Goal: Navigation & Orientation: Find specific page/section

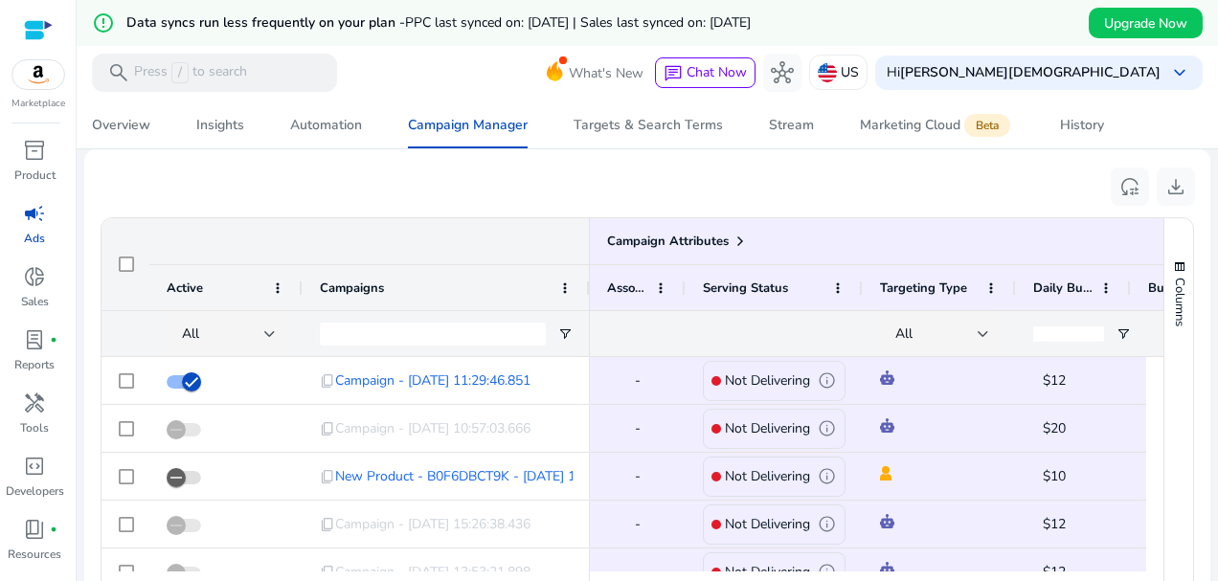
scroll to position [1270, 0]
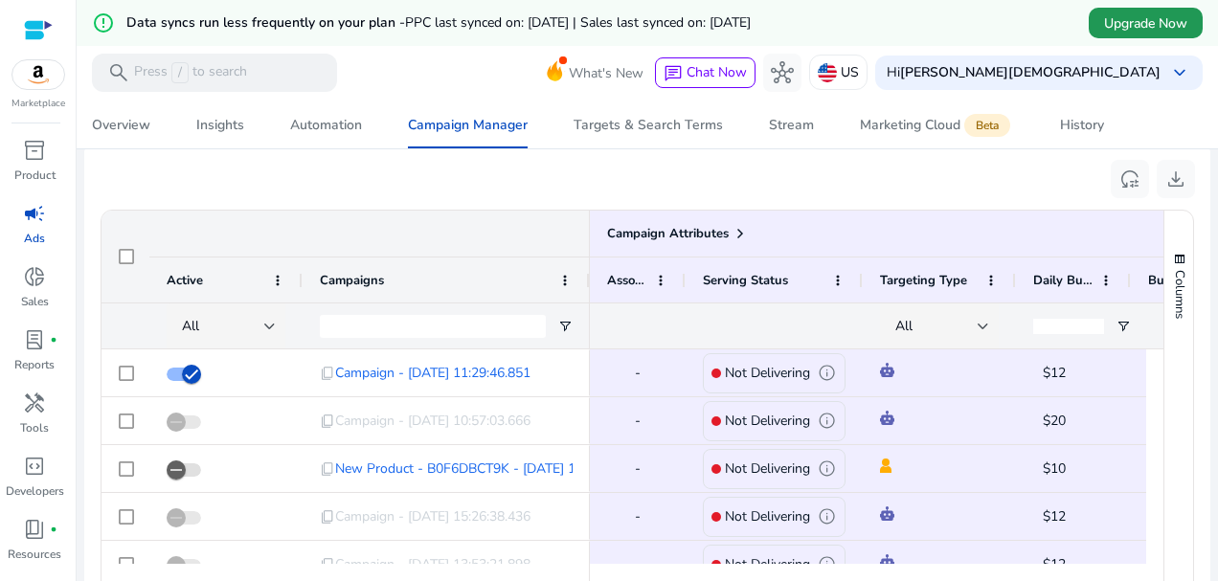
click at [1104, 20] on span "Upgrade Now" at bounding box center [1145, 23] width 83 height 20
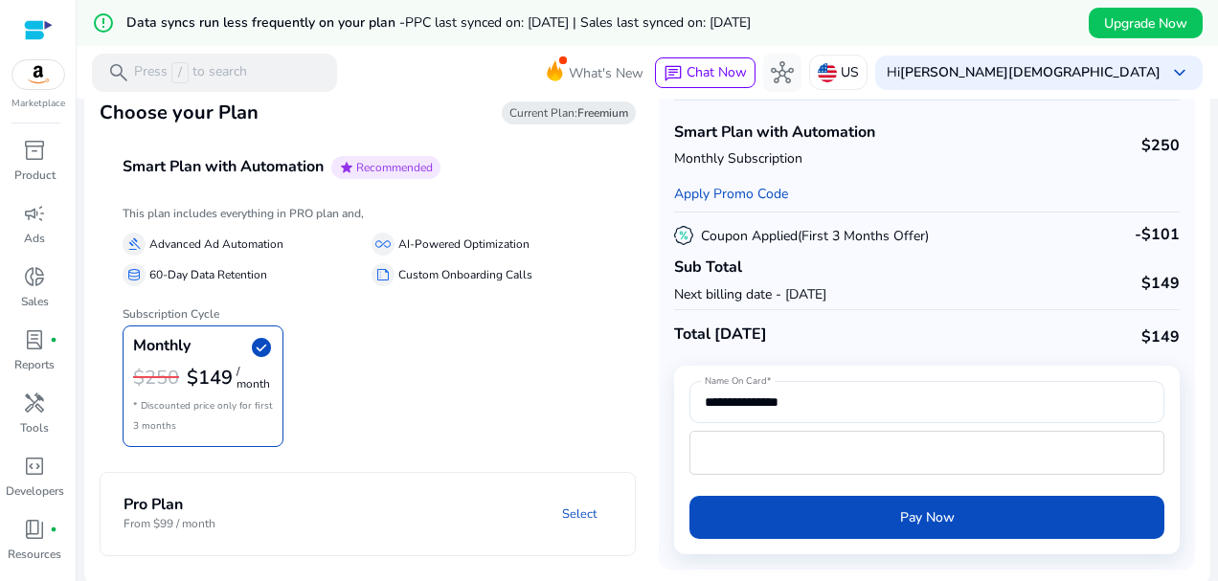
scroll to position [71, 0]
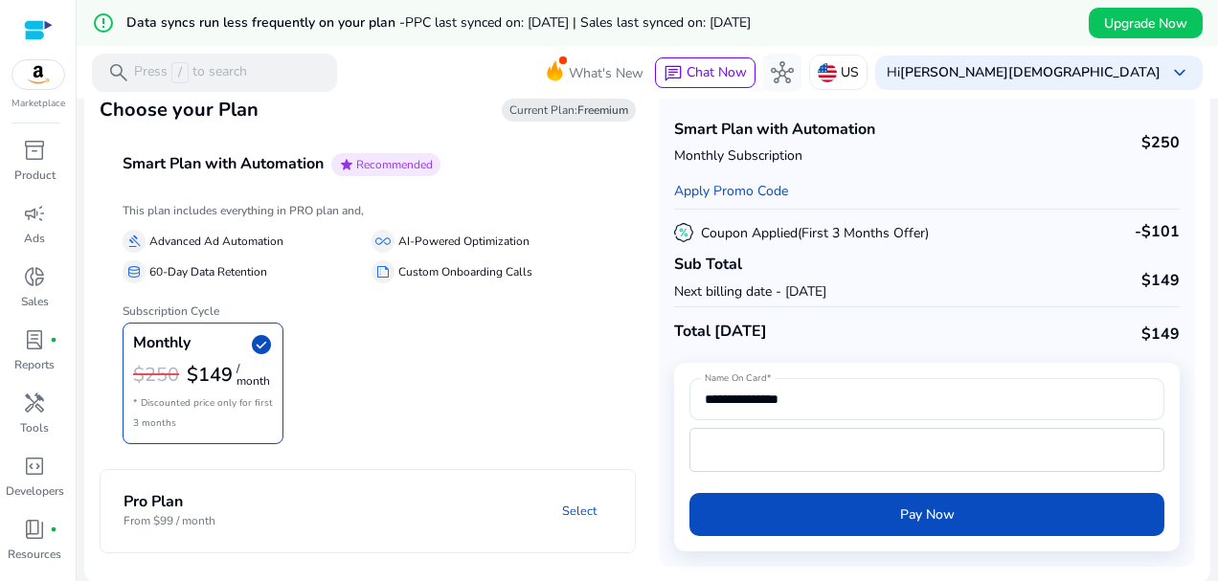
click at [525, 497] on mat-panel-description "Select" at bounding box center [466, 510] width 338 height 35
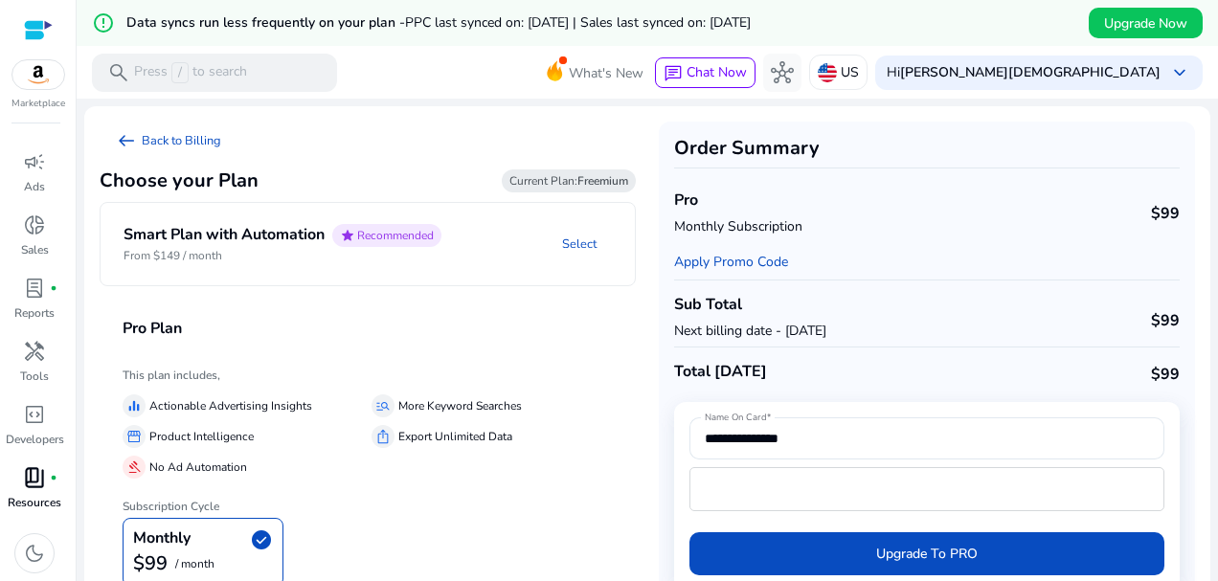
scroll to position [0, 0]
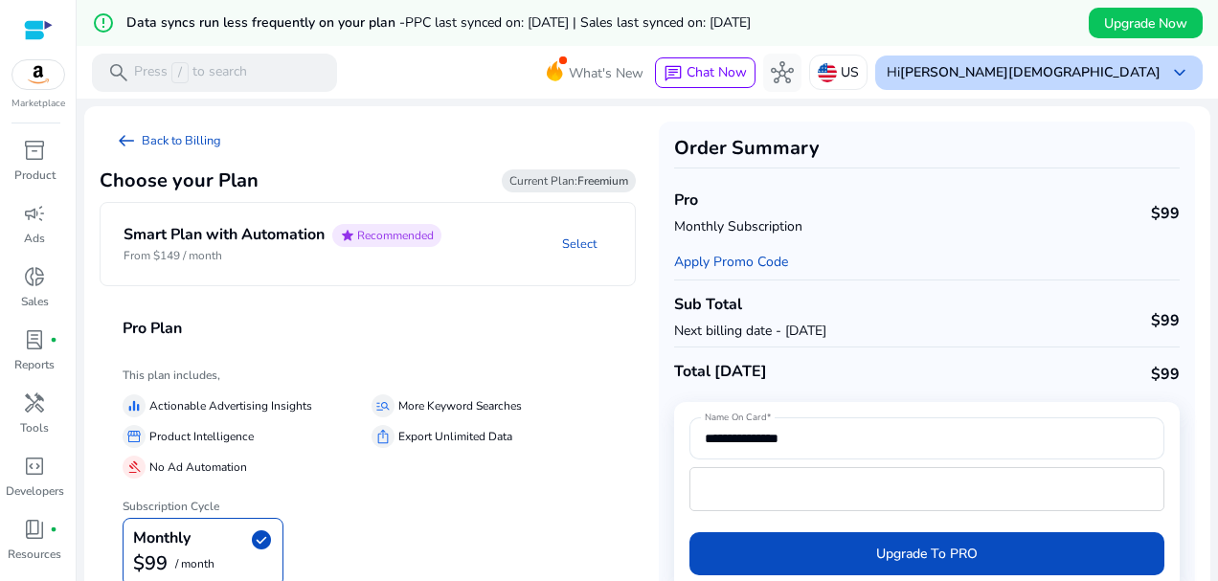
click at [1141, 65] on b "[PERSON_NAME][DEMOGRAPHIC_DATA]" at bounding box center [1030, 72] width 260 height 18
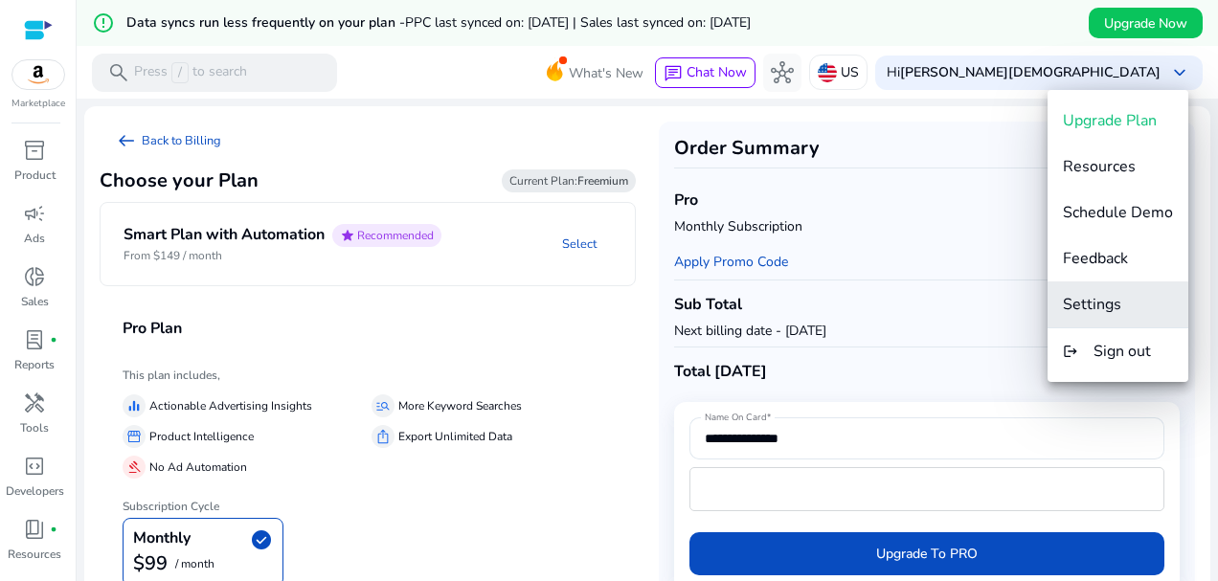
click at [1115, 303] on span "Settings" at bounding box center [1092, 304] width 58 height 21
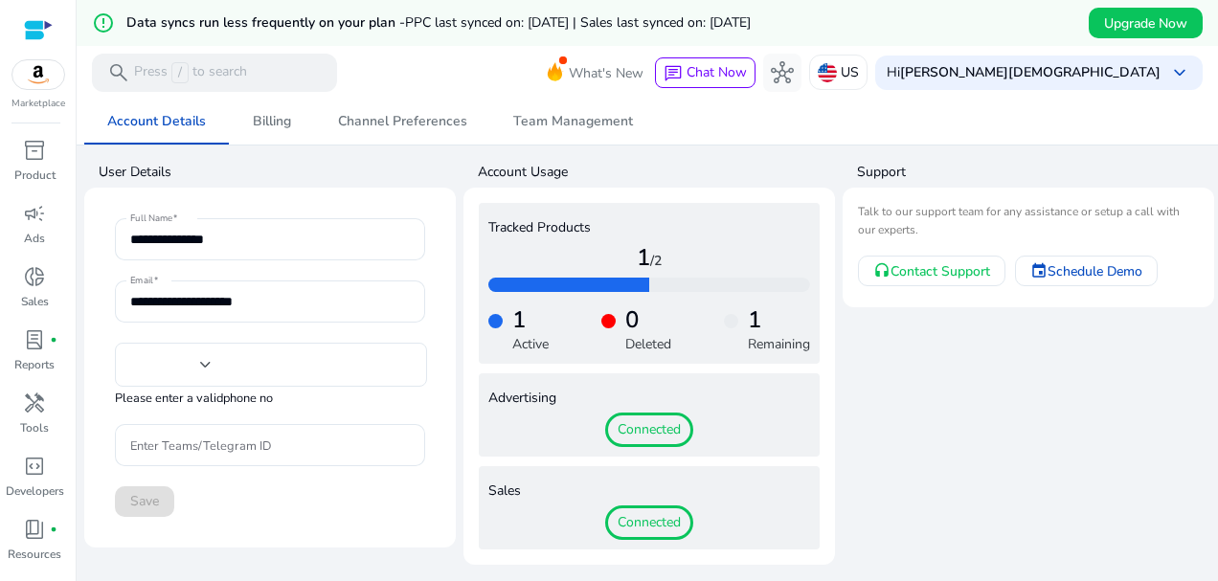
type input "**********"
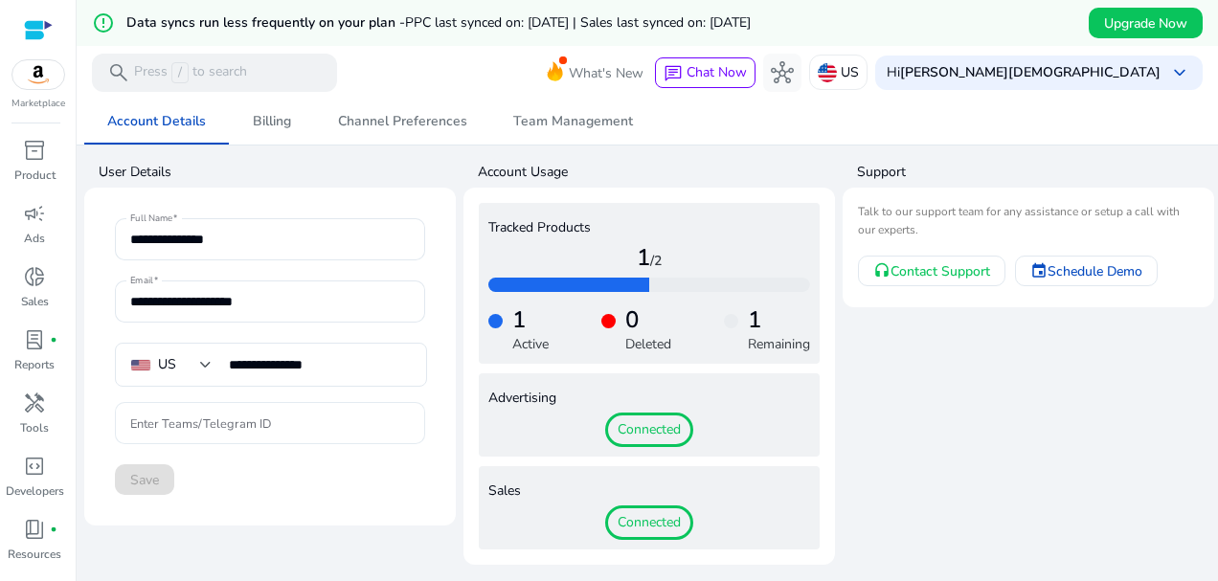
scroll to position [46, 0]
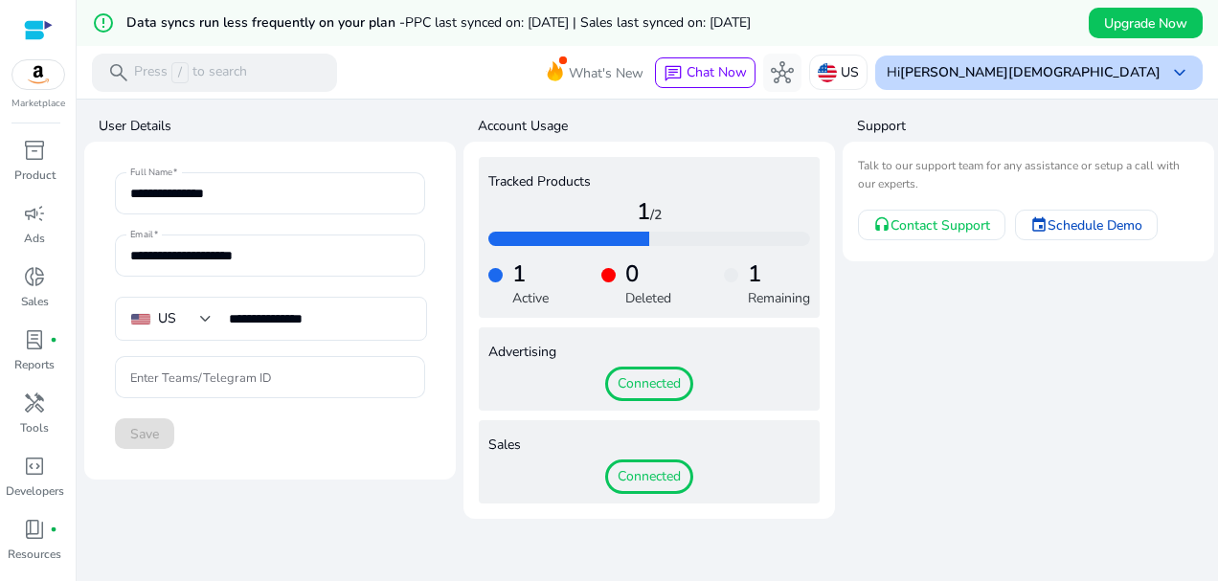
click at [1136, 68] on b "[PERSON_NAME][DEMOGRAPHIC_DATA]" at bounding box center [1030, 72] width 260 height 18
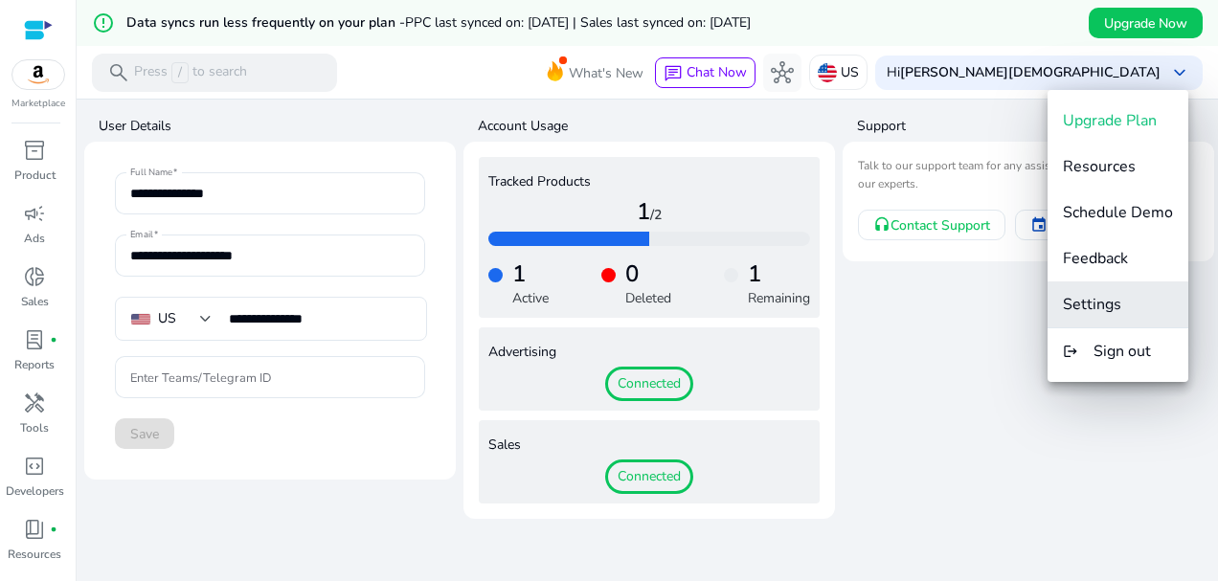
click at [1109, 294] on span "Settings" at bounding box center [1092, 304] width 58 height 21
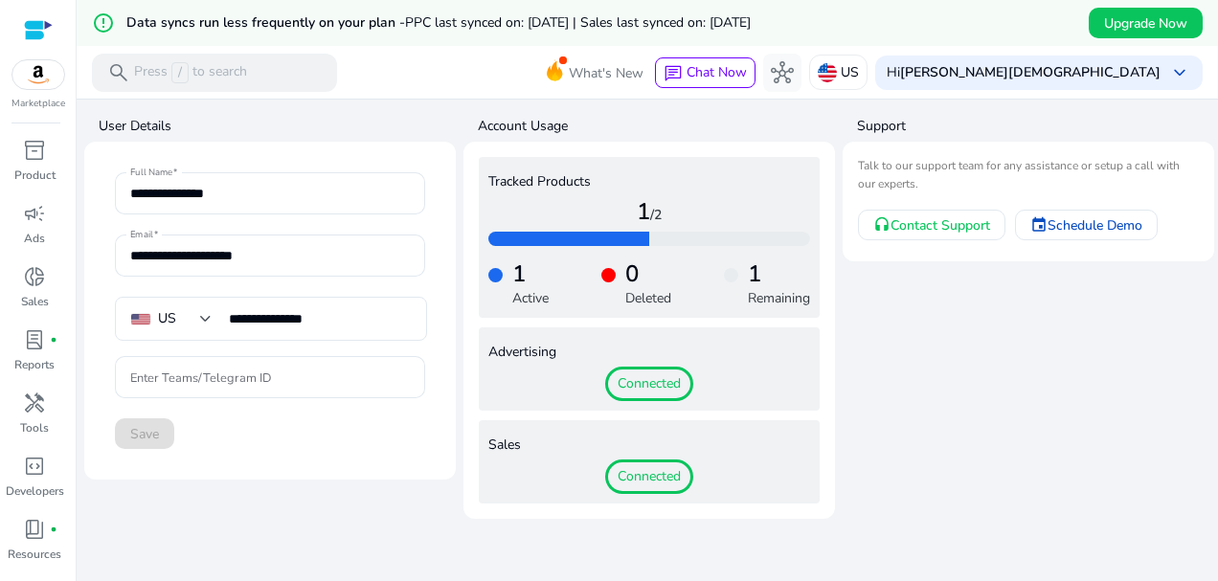
scroll to position [0, 0]
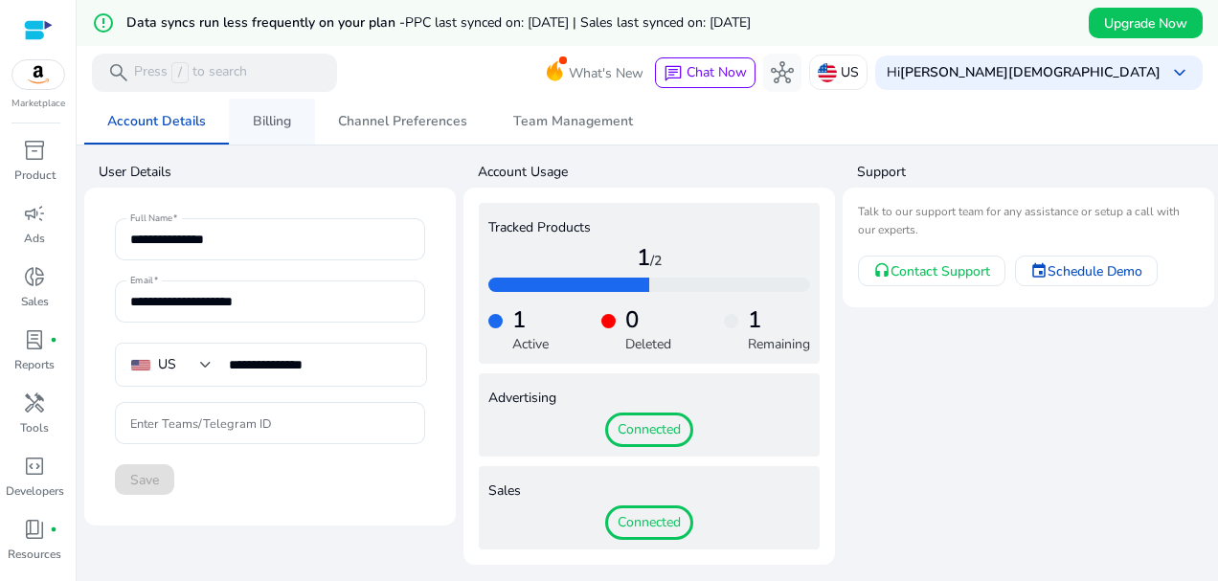
click at [281, 128] on span "Billing" at bounding box center [272, 121] width 38 height 13
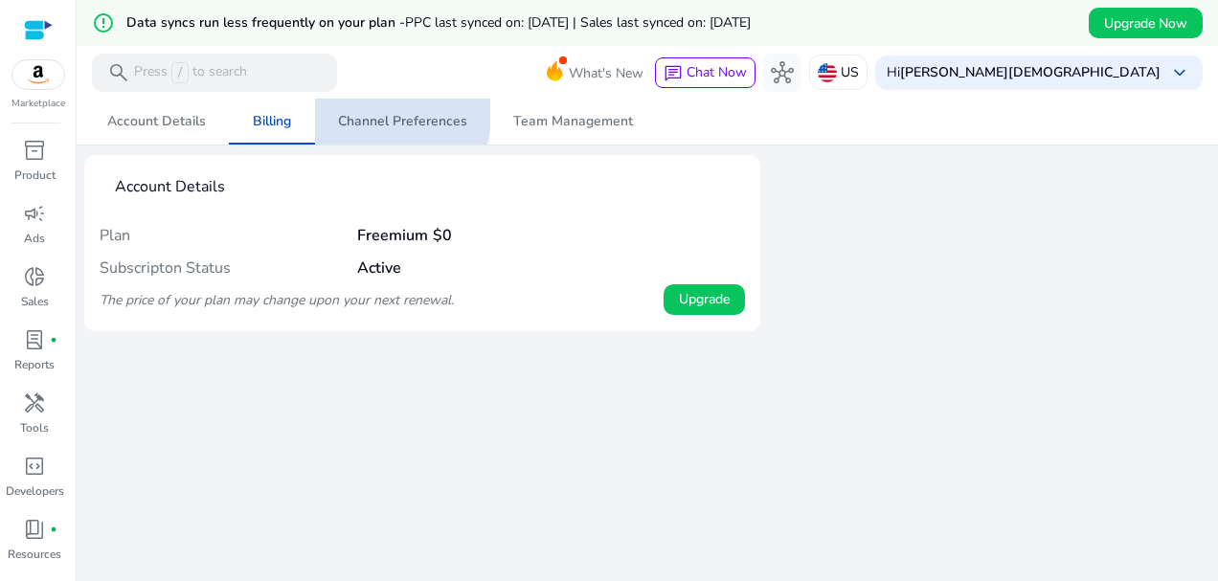
click at [389, 116] on span "Channel Preferences" at bounding box center [402, 121] width 129 height 13
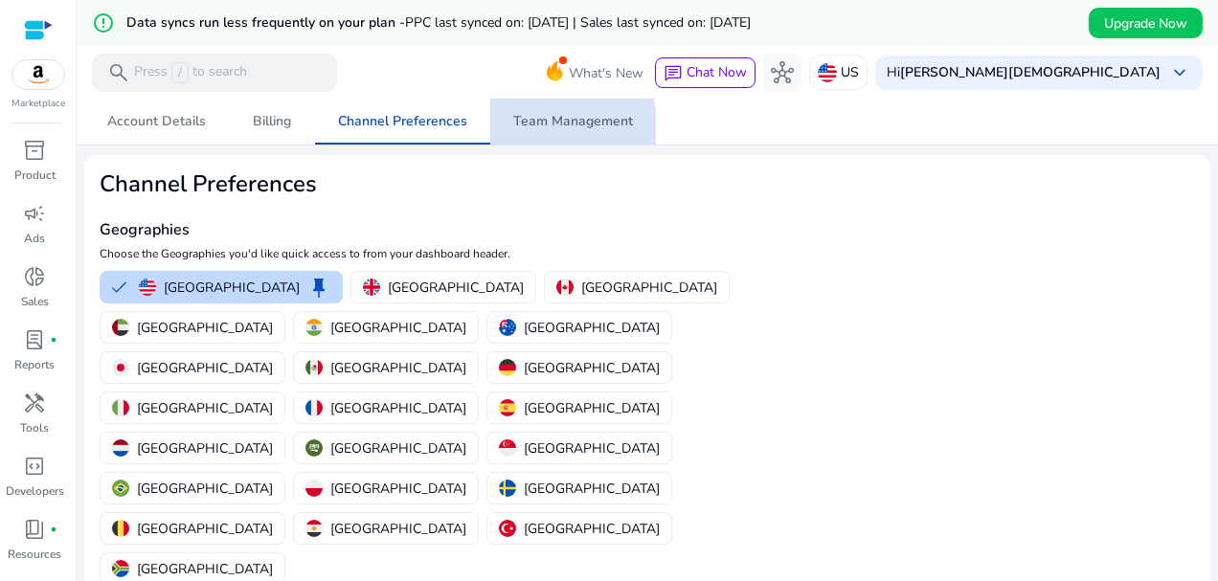
click at [530, 133] on span "Team Management" at bounding box center [573, 122] width 120 height 46
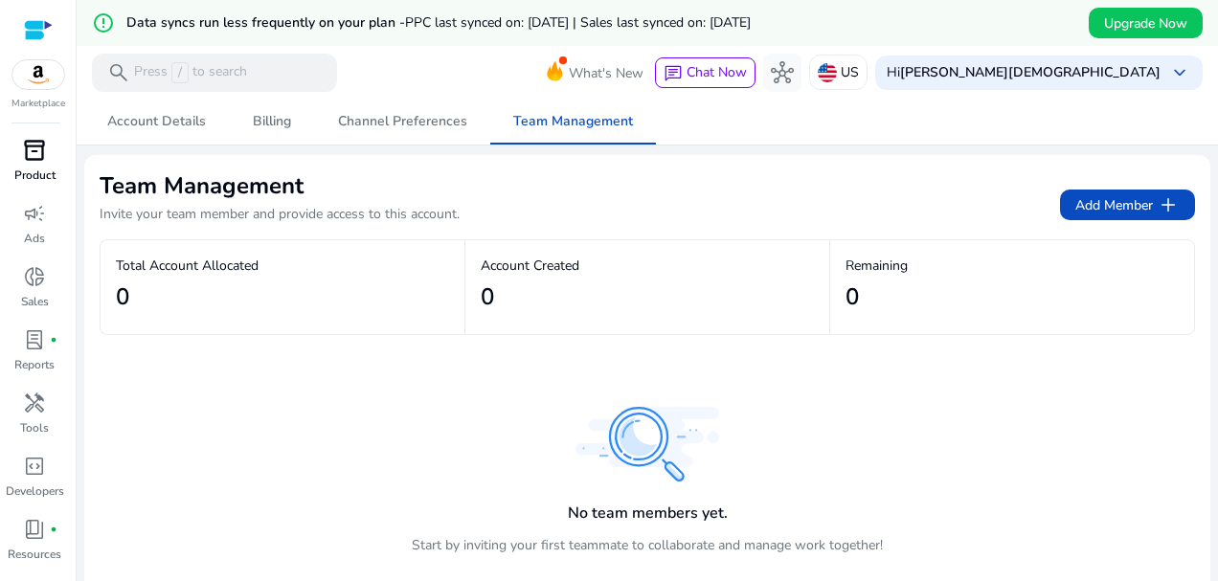
click at [39, 180] on p "Product" at bounding box center [34, 175] width 41 height 17
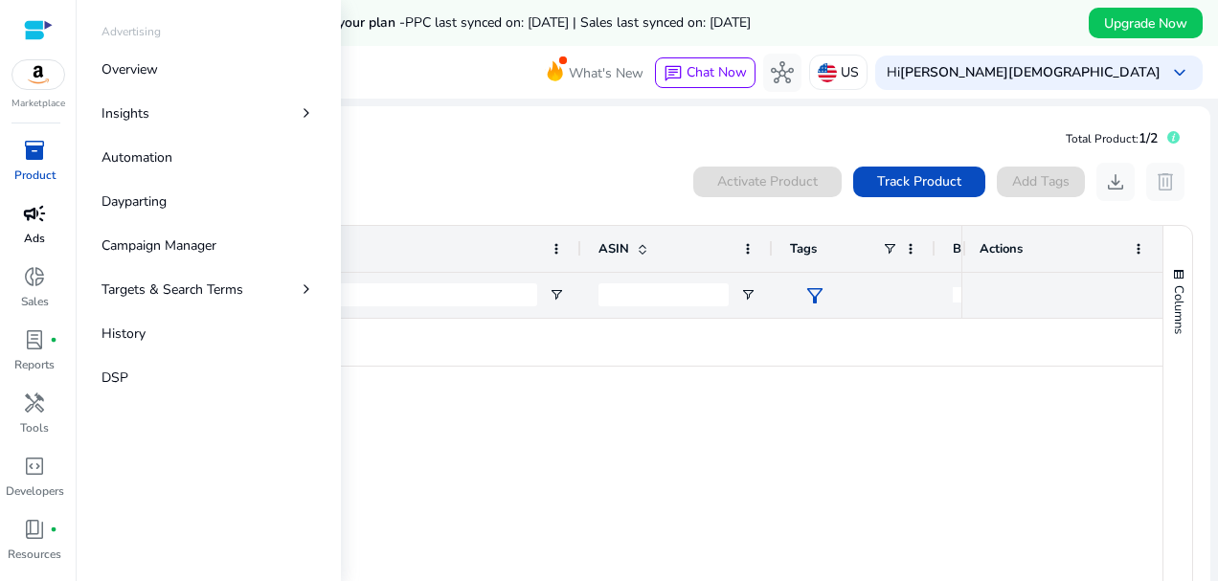
click at [35, 221] on span "campaign" at bounding box center [34, 213] width 23 height 23
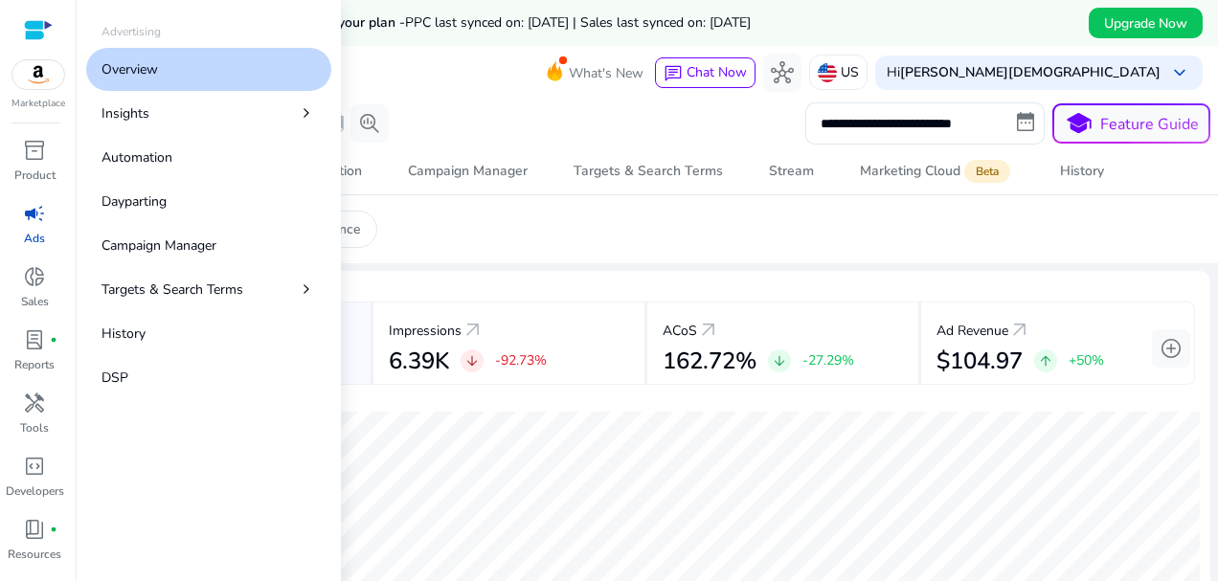
click at [32, 228] on div "campaign" at bounding box center [35, 213] width 54 height 31
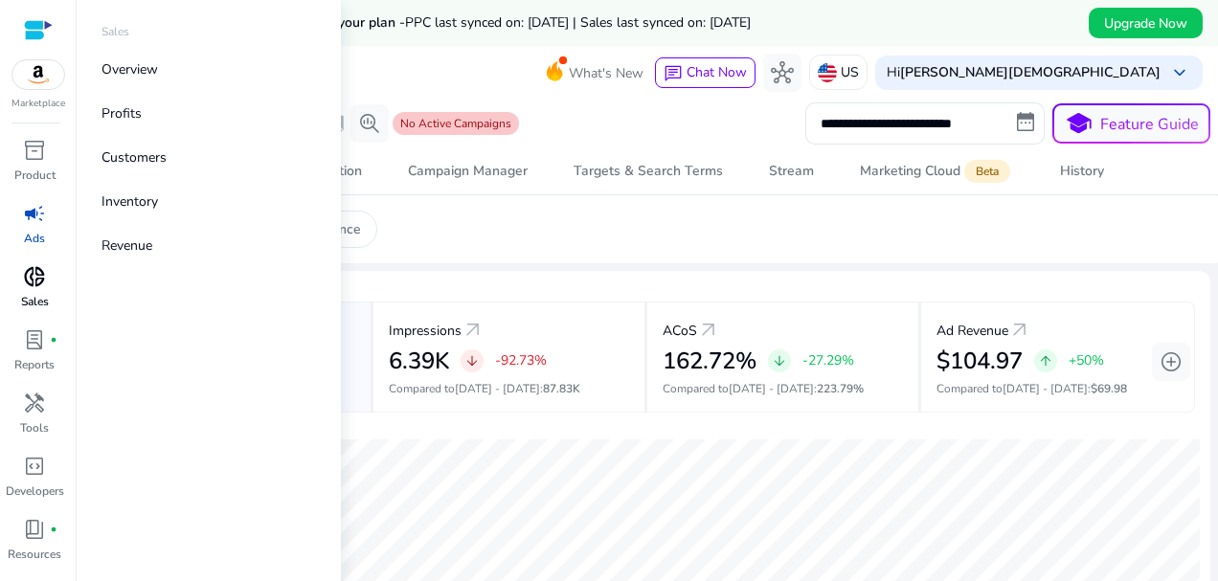
click at [28, 287] on span "donut_small" at bounding box center [34, 276] width 23 height 23
